Goal: Entertainment & Leisure: Browse casually

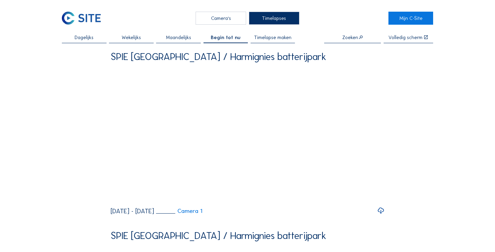
click at [226, 14] on div "Camera's" at bounding box center [220, 18] width 50 height 13
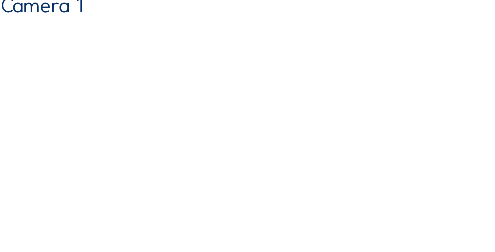
scroll to position [5, 0]
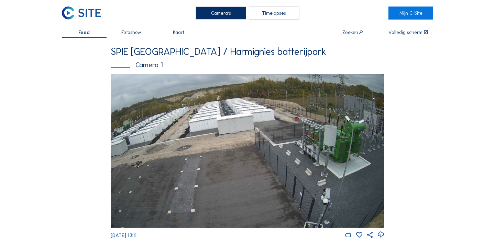
click at [426, 136] on div "Feed Fotoshow Kaart Zoeken Volledig [PERSON_NAME] SPIE [GEOGRAPHIC_DATA] / Harm…" at bounding box center [247, 239] width 371 height 419
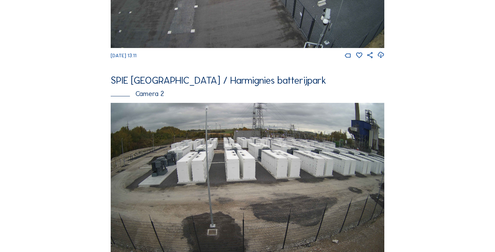
scroll to position [208, 0]
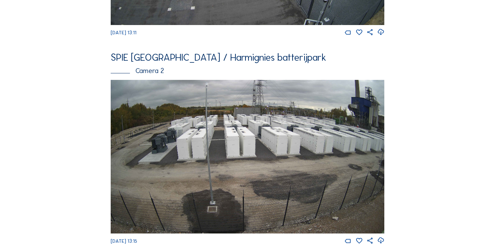
click at [146, 134] on img at bounding box center [247, 157] width 273 height 154
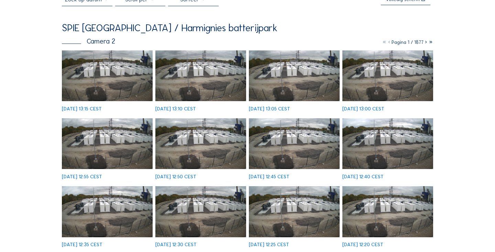
scroll to position [26, 0]
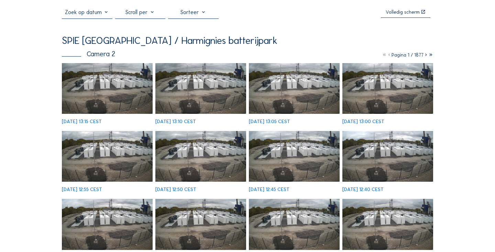
click at [201, 79] on img at bounding box center [200, 88] width 91 height 51
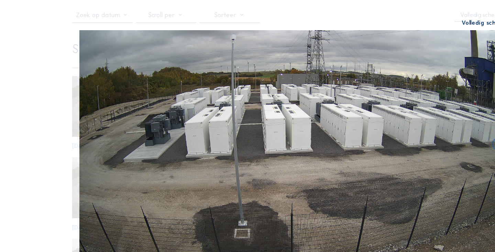
scroll to position [0, 0]
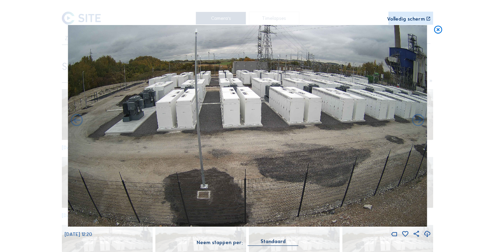
click at [436, 29] on icon at bounding box center [438, 30] width 10 height 10
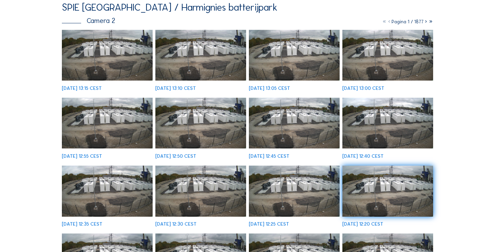
scroll to position [37, 0]
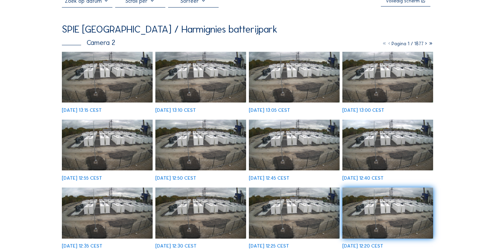
click at [97, 81] on img at bounding box center [107, 77] width 91 height 51
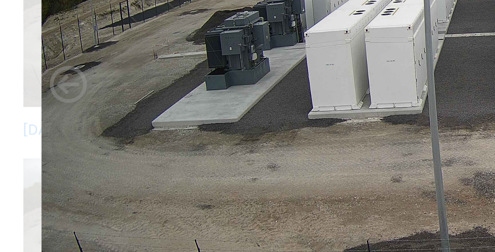
scroll to position [9, 0]
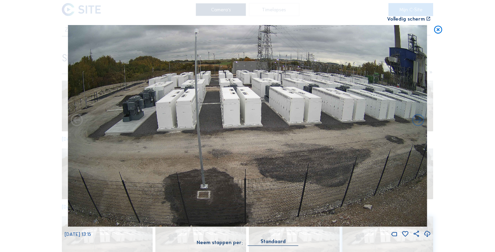
click at [439, 31] on icon at bounding box center [438, 30] width 10 height 10
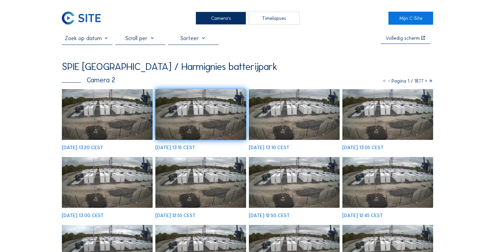
scroll to position [0, 0]
drag, startPoint x: 227, startPoint y: 20, endPoint x: 272, endPoint y: 79, distance: 74.1
click at [227, 20] on div "Camera's" at bounding box center [220, 18] width 50 height 13
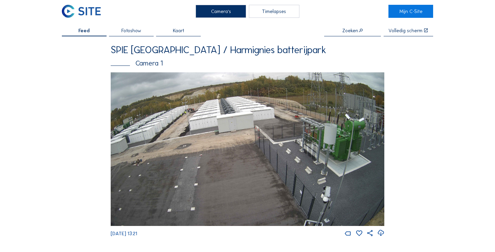
scroll to position [1, 0]
